Goal: Transaction & Acquisition: Download file/media

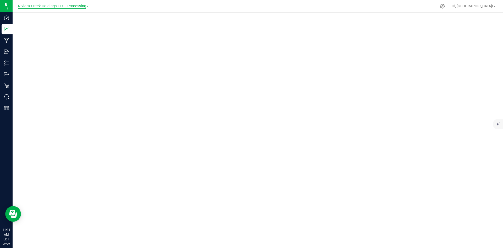
click at [62, 4] on span "Riviera Creek Holdings LLC - Processing" at bounding box center [52, 6] width 68 height 5
click at [66, 19] on link "Riviera Creek Holdings LLC - Cultivation" at bounding box center [53, 18] width 77 height 7
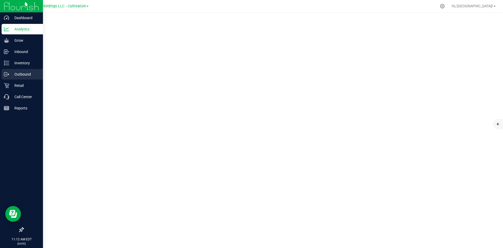
click at [14, 74] on p "Outbound" at bounding box center [24, 74] width 31 height 6
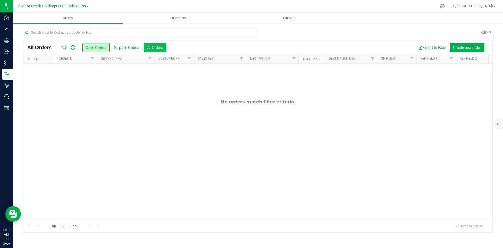
click at [160, 46] on button "All Orders" at bounding box center [155, 47] width 23 height 9
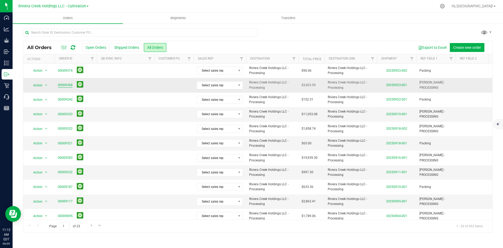
click at [62, 83] on link "00009368" at bounding box center [65, 85] width 15 height 5
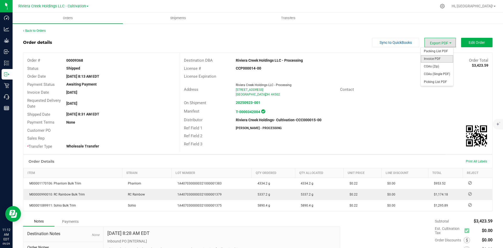
click at [440, 58] on span "Invoice PDF" at bounding box center [437, 59] width 32 height 8
